Goal: Obtain resource: Download file/media

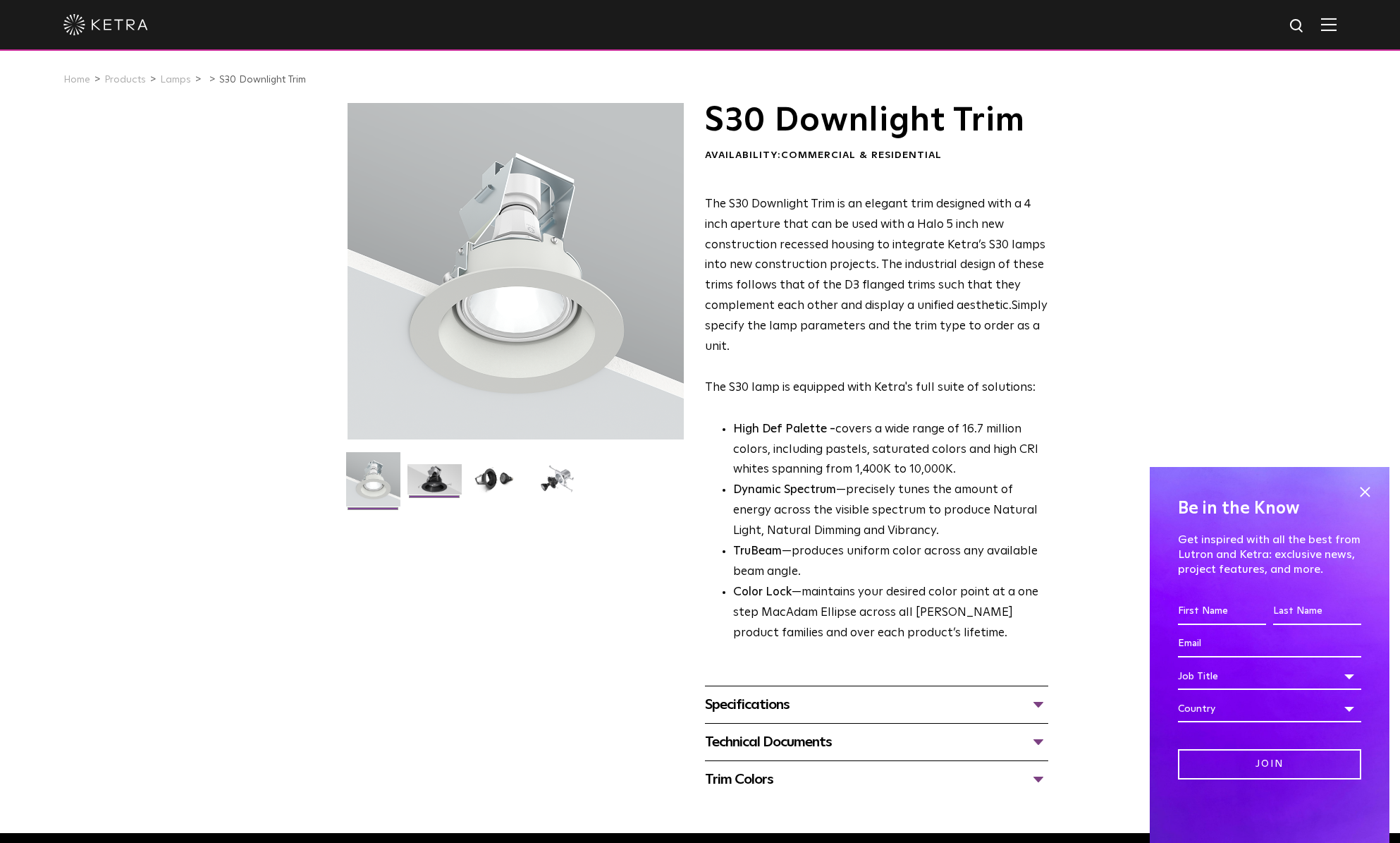
click at [442, 483] on img at bounding box center [434, 484] width 54 height 41
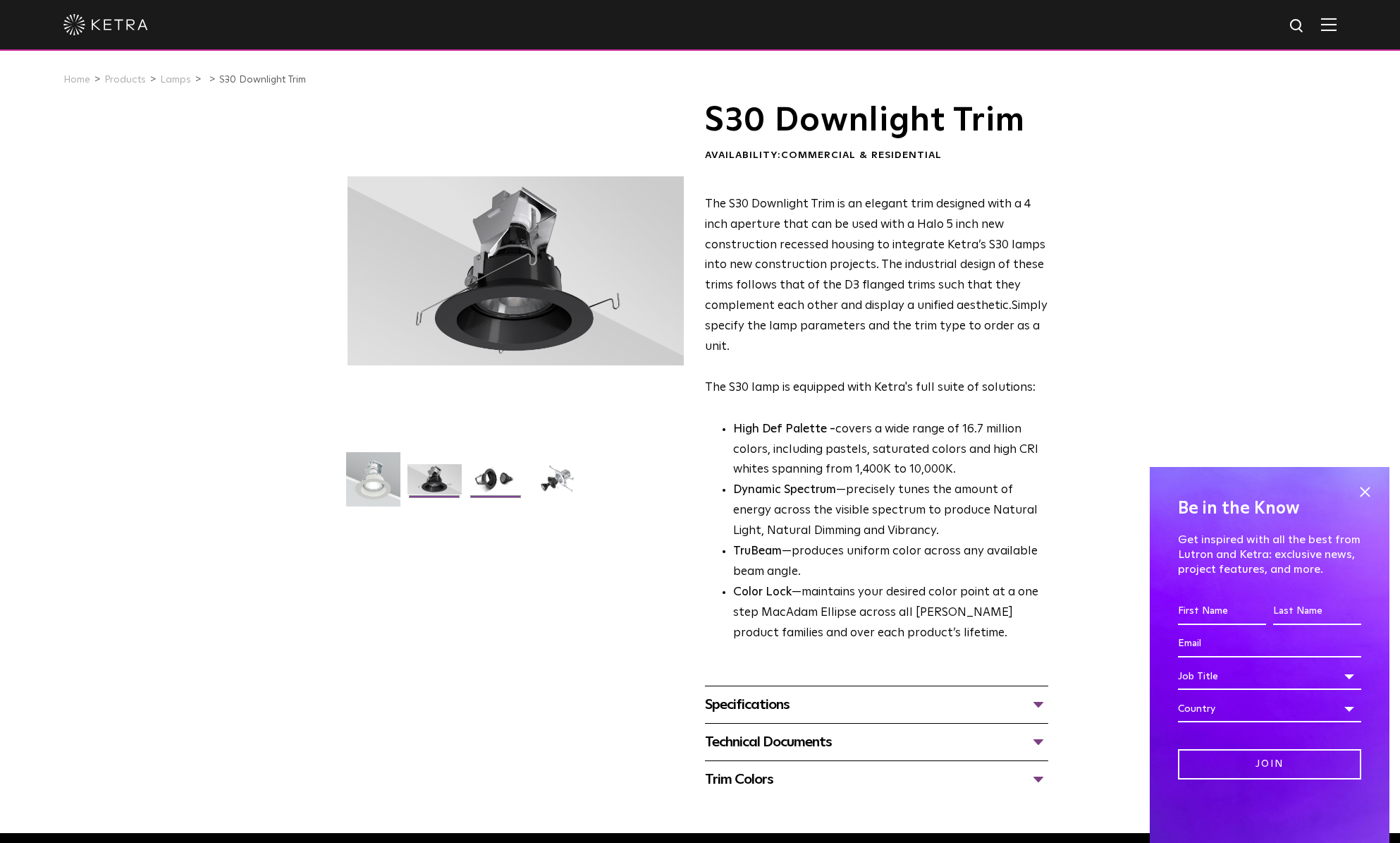
click at [486, 482] on img at bounding box center [495, 484] width 54 height 41
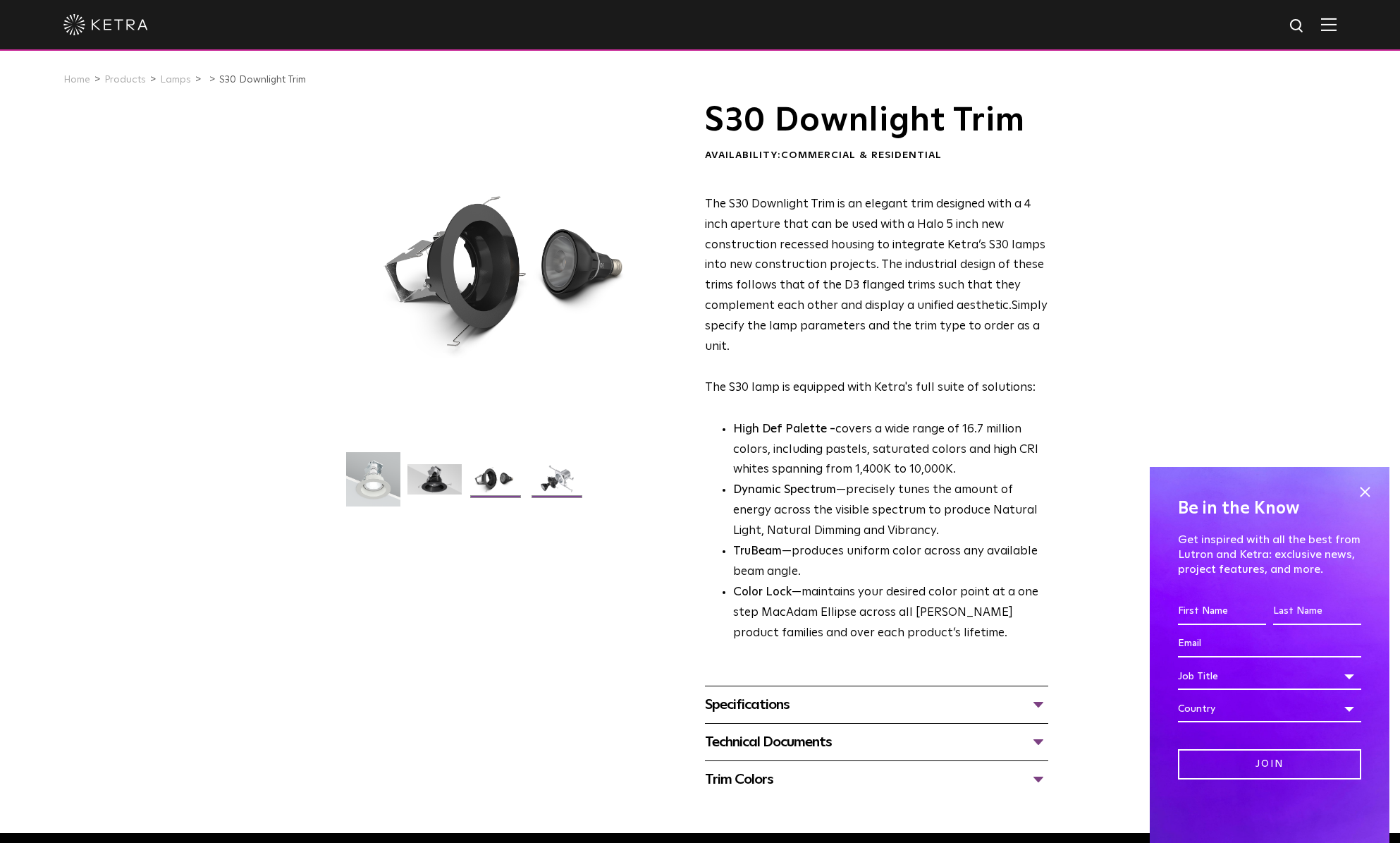
click at [542, 483] on img at bounding box center [557, 484] width 54 height 41
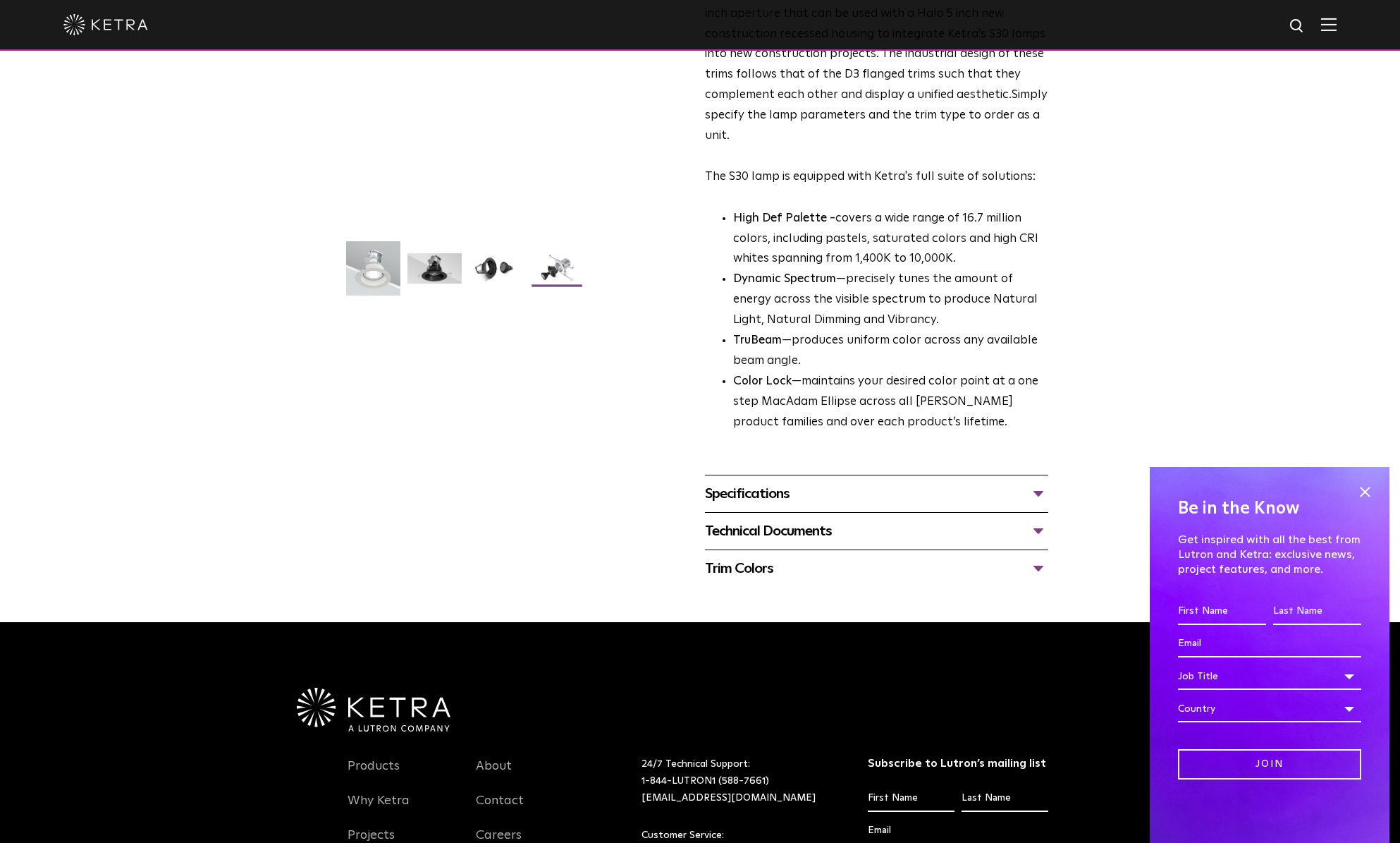
scroll to position [212, 0]
click at [823, 530] on div "Technical Documents" at bounding box center [877, 530] width 343 height 22
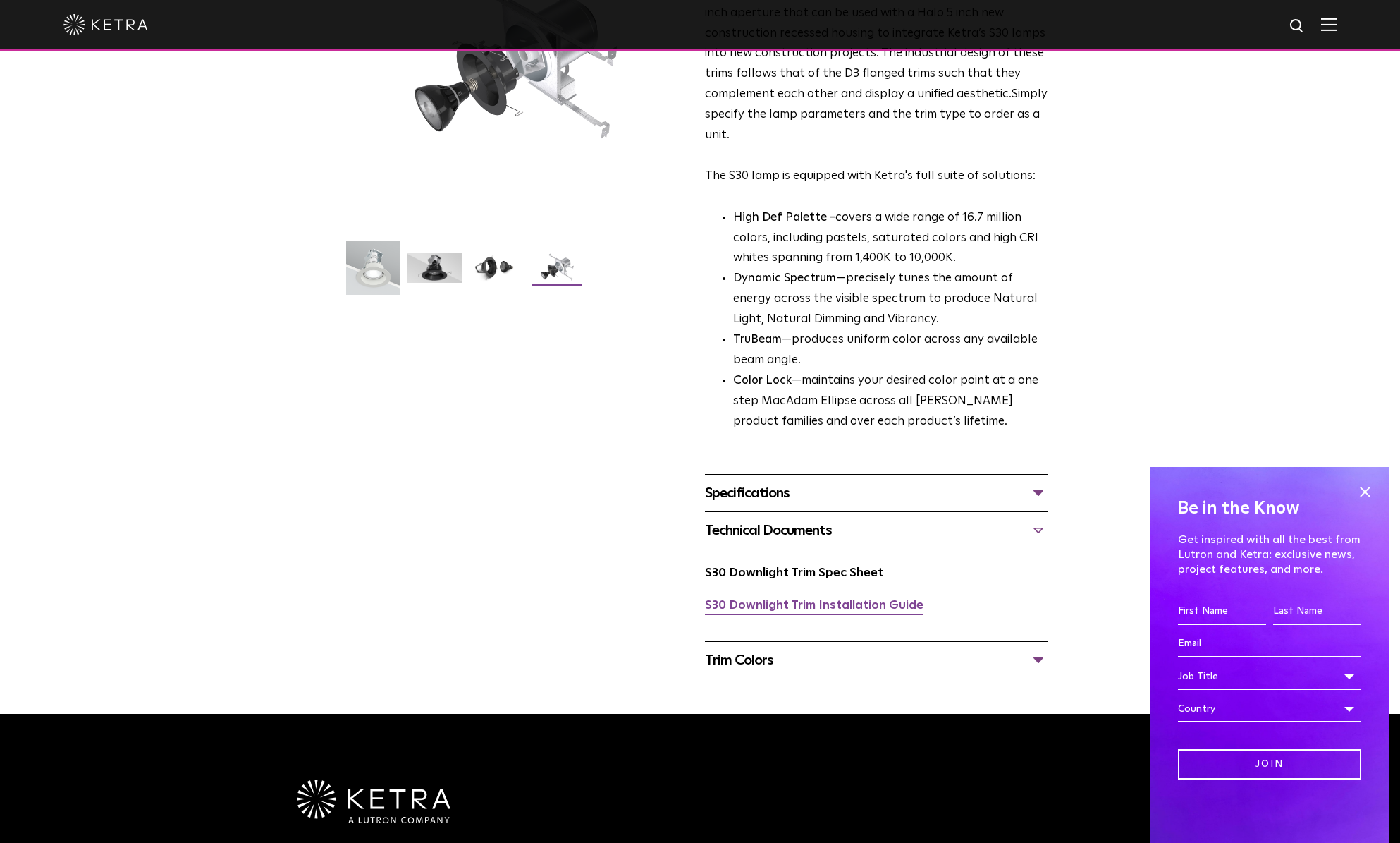
click at [837, 605] on link "S30 Downlight Trim Installation Guide" at bounding box center [814, 605] width 218 height 12
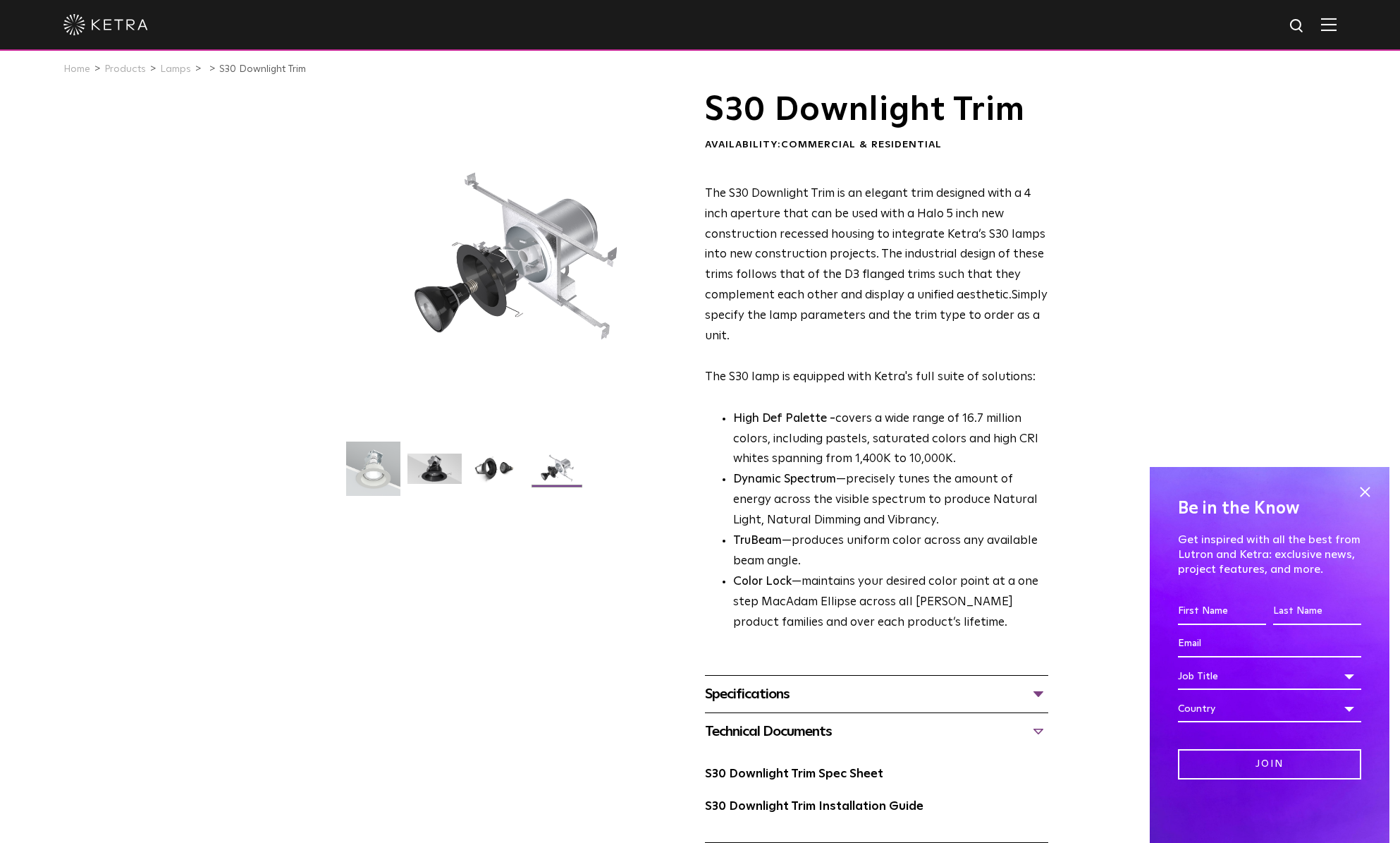
scroll to position [0, 0]
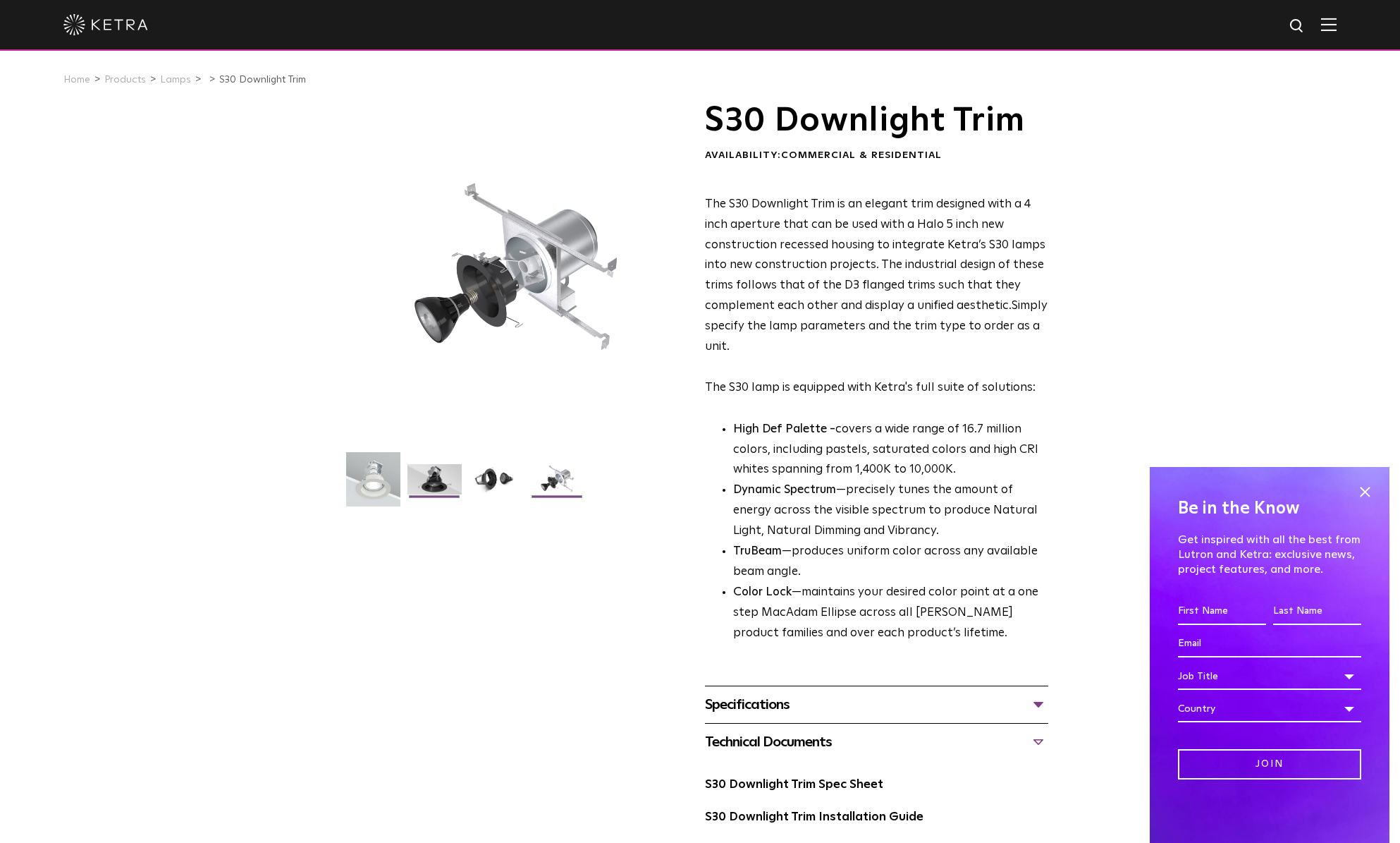
click at [440, 478] on img at bounding box center [434, 484] width 54 height 41
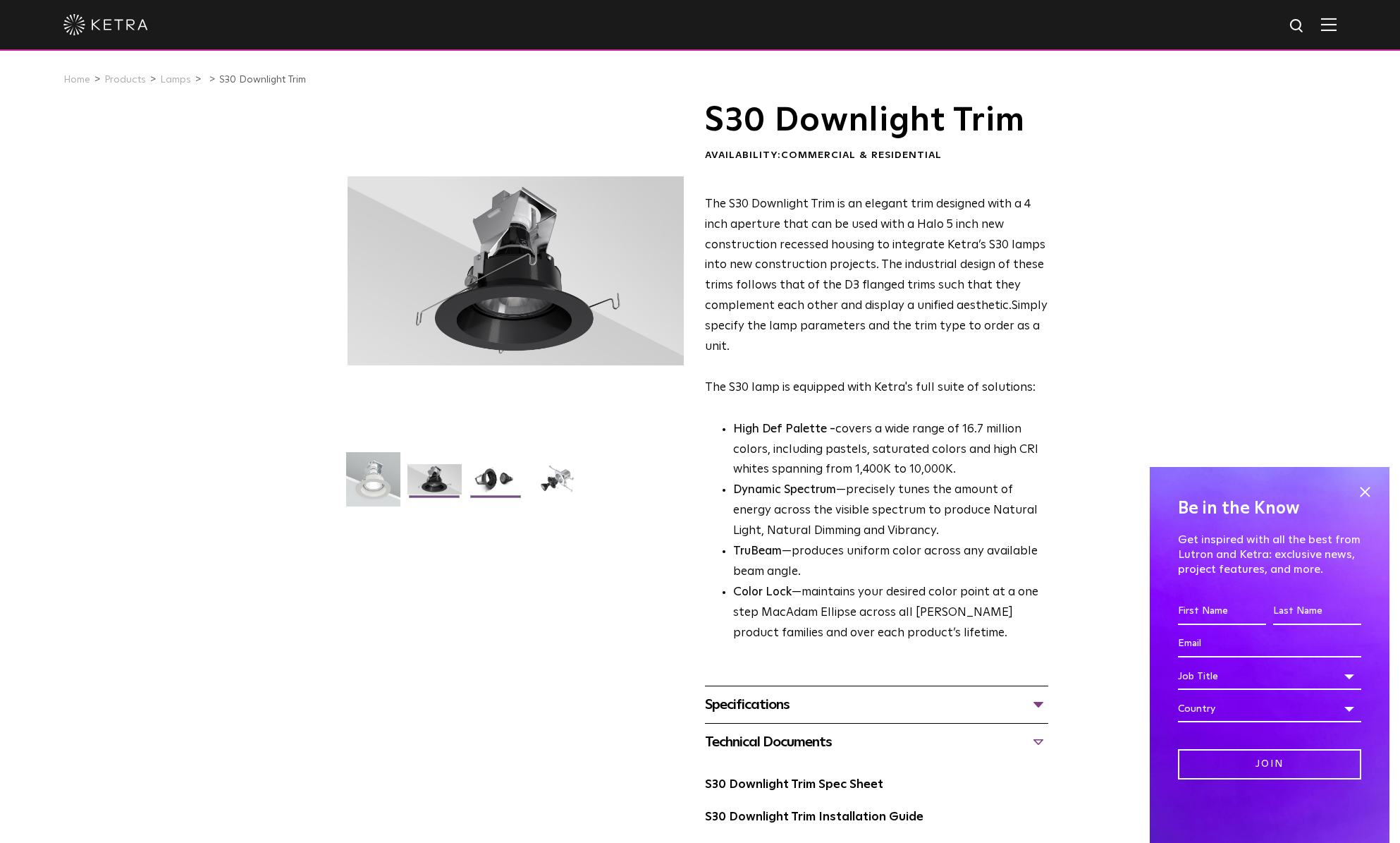
click at [471, 479] on img at bounding box center [495, 484] width 54 height 41
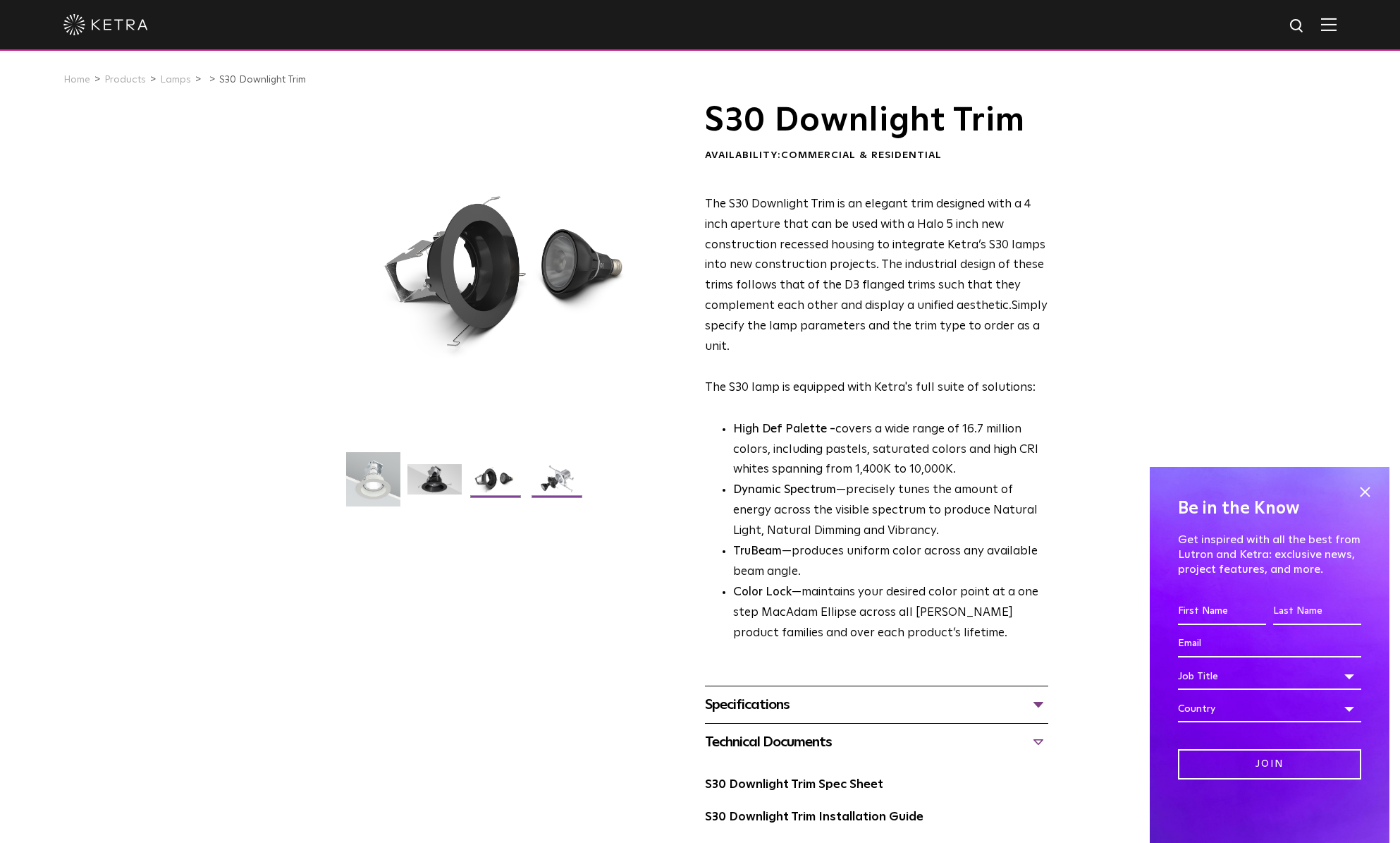
click at [538, 481] on img at bounding box center [557, 484] width 54 height 41
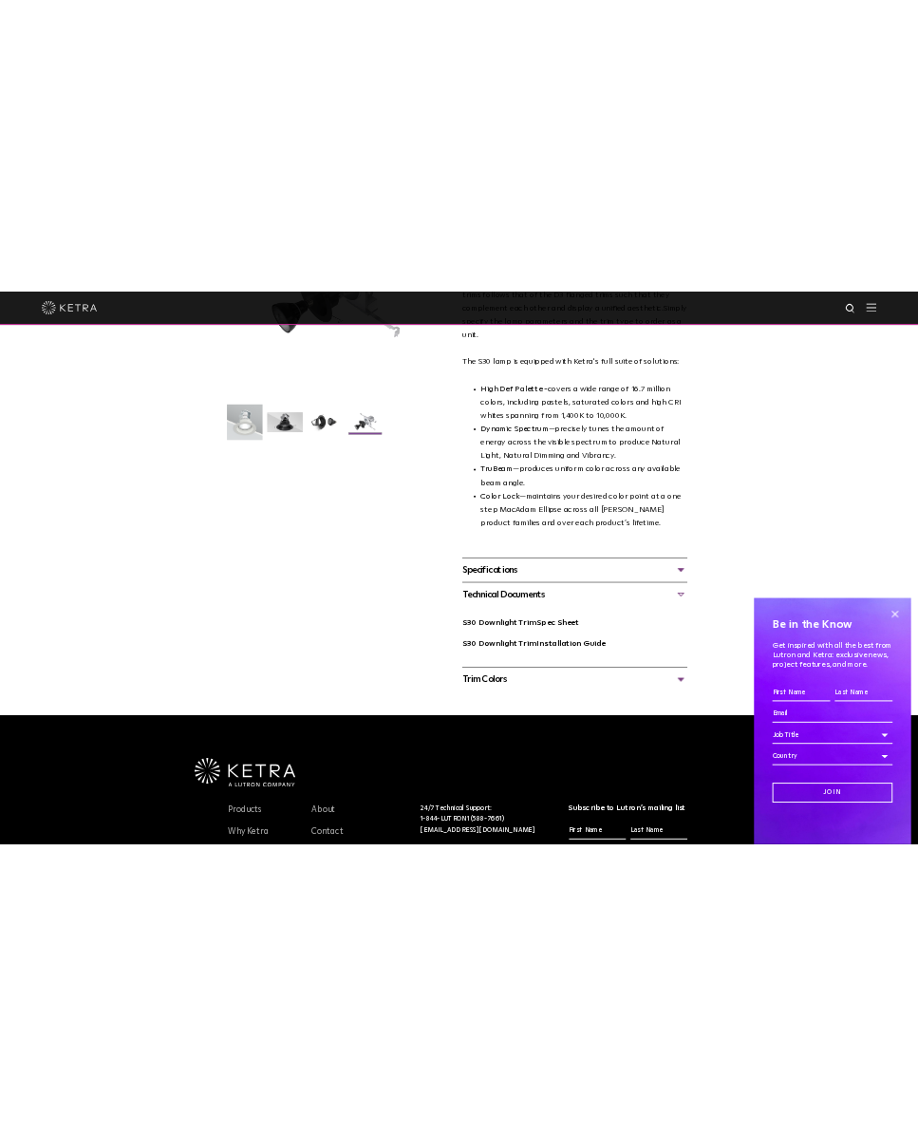
scroll to position [380, 0]
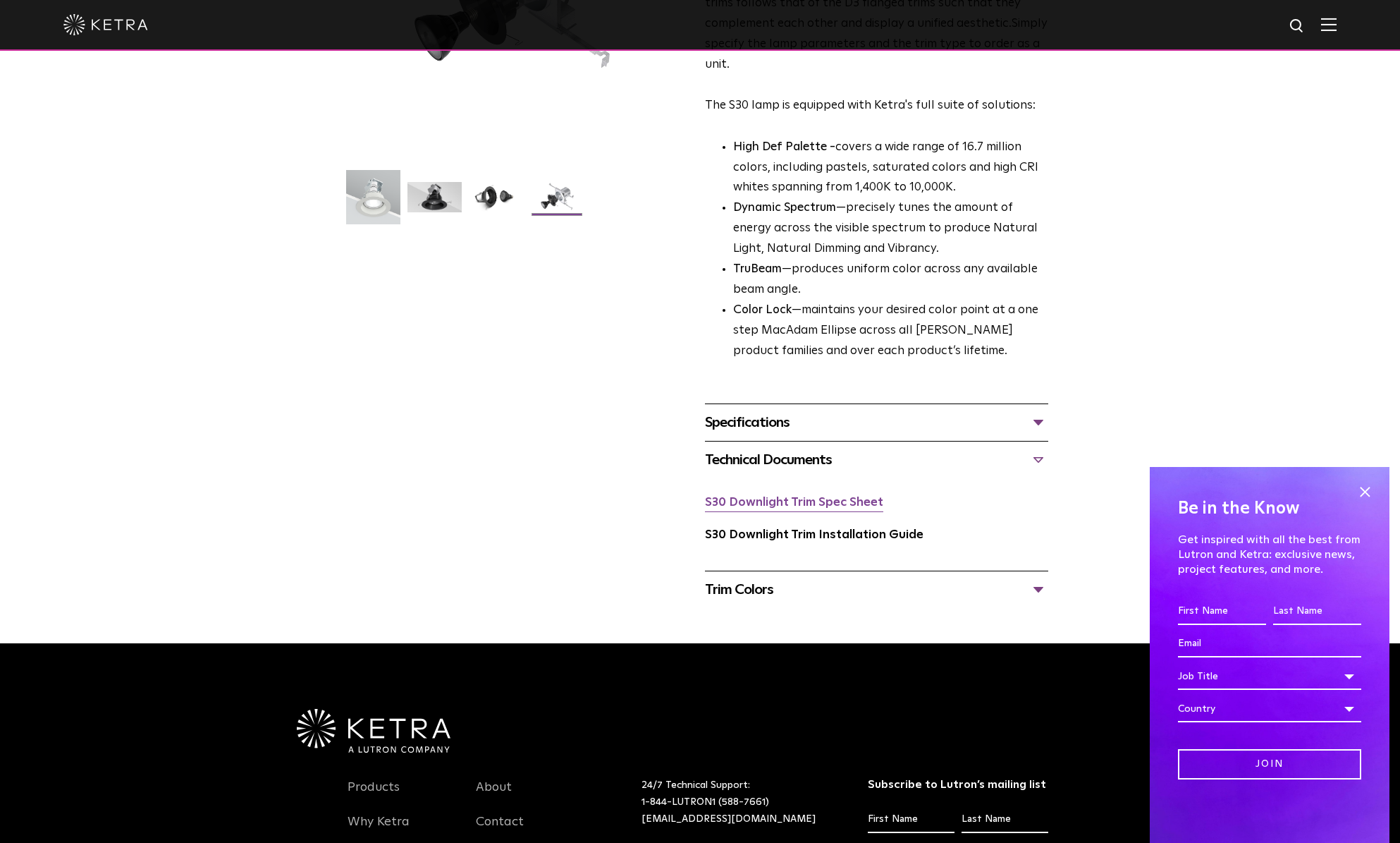
click at [850, 507] on link "S30 Downlight Trim Spec Sheet" at bounding box center [794, 502] width 178 height 12
click at [815, 539] on link "S30 Downlight Trim Installation Guide" at bounding box center [814, 535] width 218 height 12
click at [1367, 491] on span at bounding box center [1364, 492] width 21 height 21
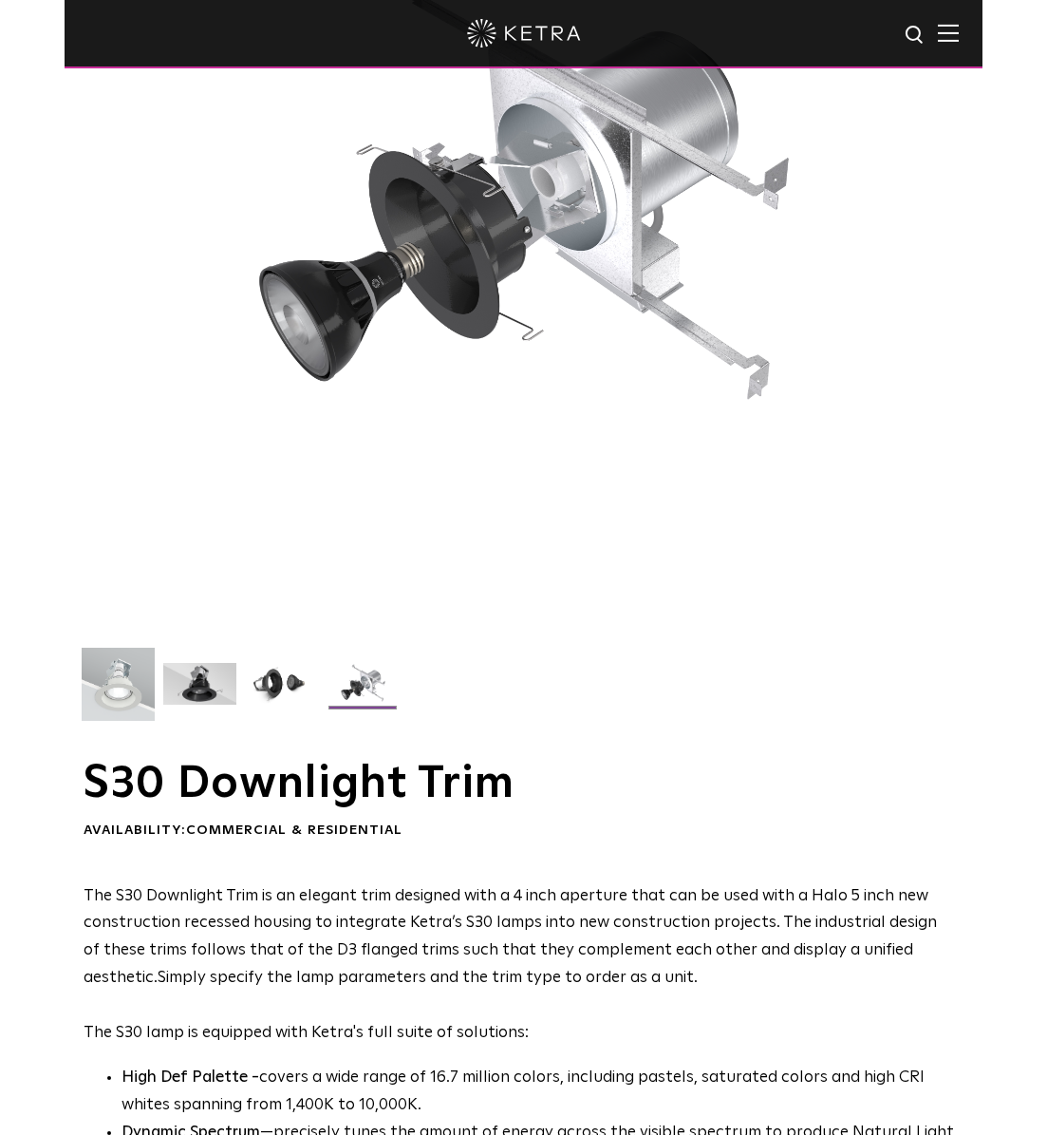
scroll to position [377, 0]
